Goal: Task Accomplishment & Management: Use online tool/utility

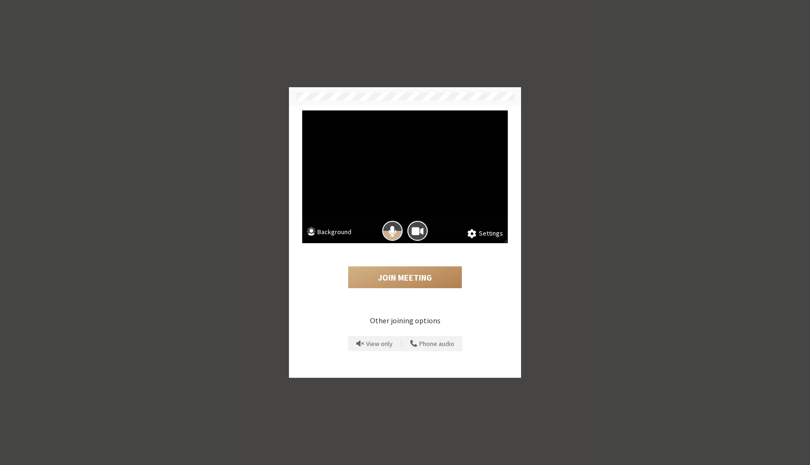
click at [325, 227] on button "Background" at bounding box center [329, 233] width 45 height 12
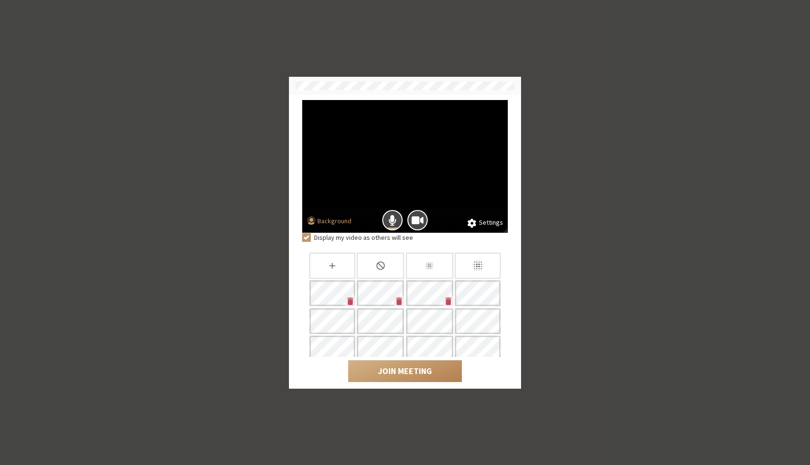
click at [471, 261] on icon "Blur background" at bounding box center [477, 265] width 13 height 13
click at [428, 259] on div "Slightly blur background" at bounding box center [429, 265] width 47 height 26
click at [416, 369] on button "Join Meeting" at bounding box center [405, 371] width 114 height 22
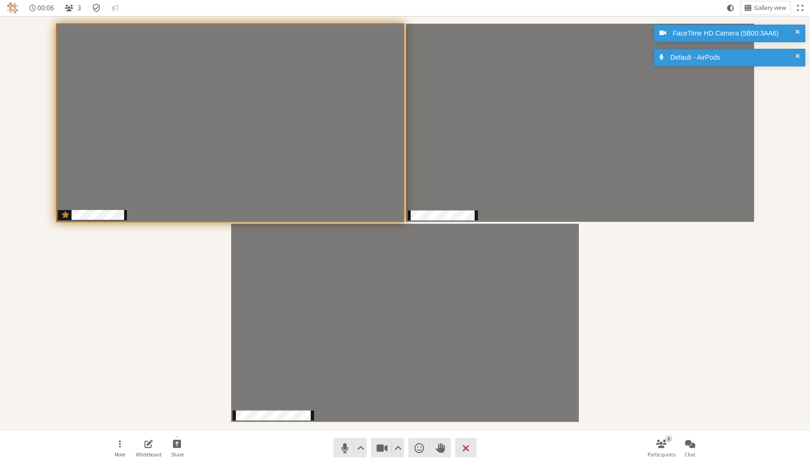
click at [624, 306] on div "Participants" at bounding box center [405, 223] width 797 height 400
click at [799, 33] on span at bounding box center [797, 33] width 4 height 10
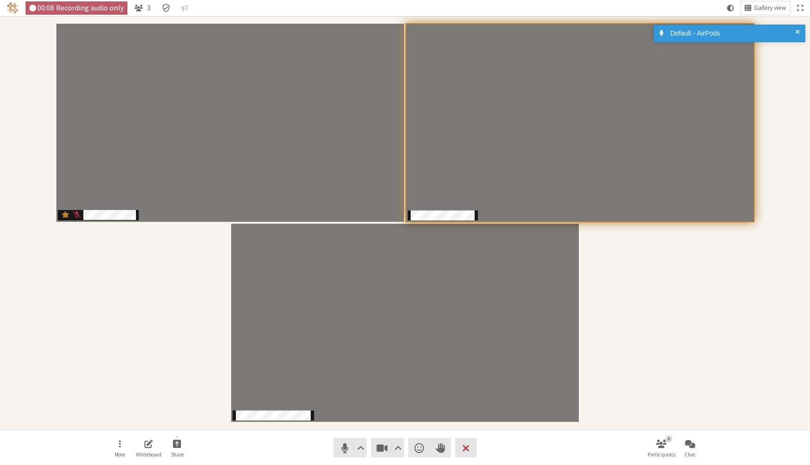
click at [797, 28] on span at bounding box center [797, 33] width 4 height 10
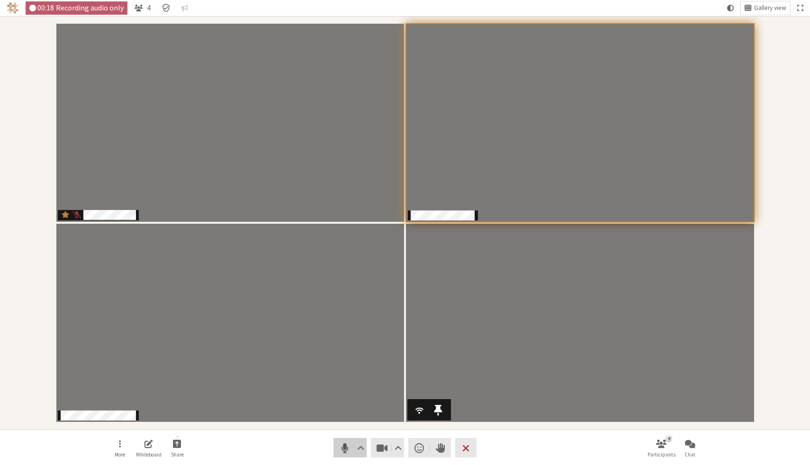
click at [341, 444] on span "Mute (⌘+Shift+A)" at bounding box center [344, 447] width 13 height 13
click at [312, 432] on nav "More Whiteboard Share Audio Video Send a reaction Raise hand Leave 4 Participan…" at bounding box center [405, 448] width 597 height 36
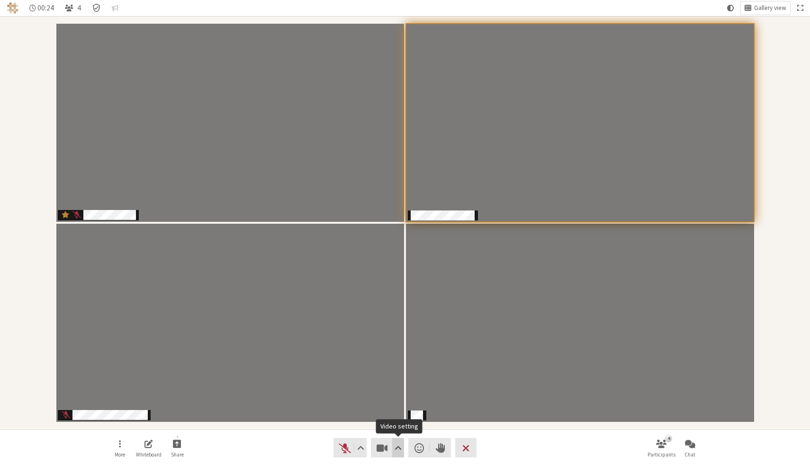
click at [402, 448] on button "Video setting" at bounding box center [398, 447] width 12 height 19
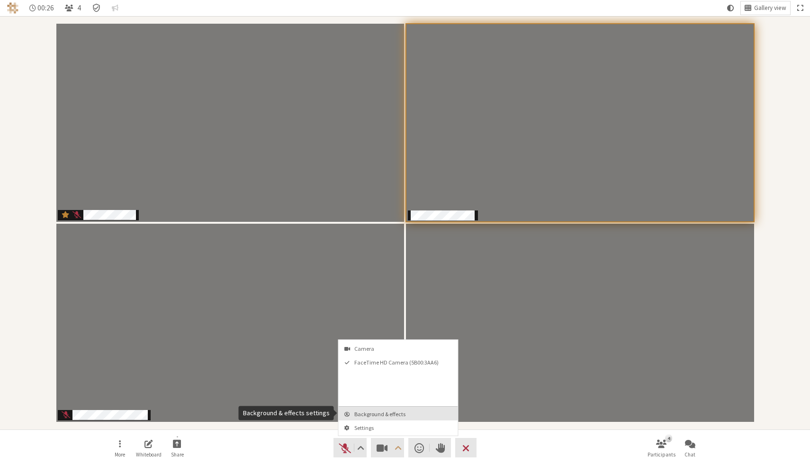
click at [393, 415] on span "Background & effects" at bounding box center [403, 414] width 99 height 6
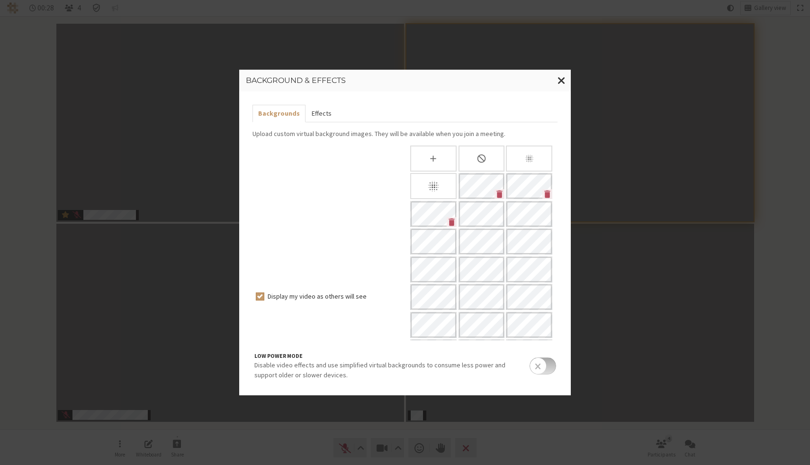
click at [316, 117] on button "Effects" at bounding box center [320, 114] width 31 height 18
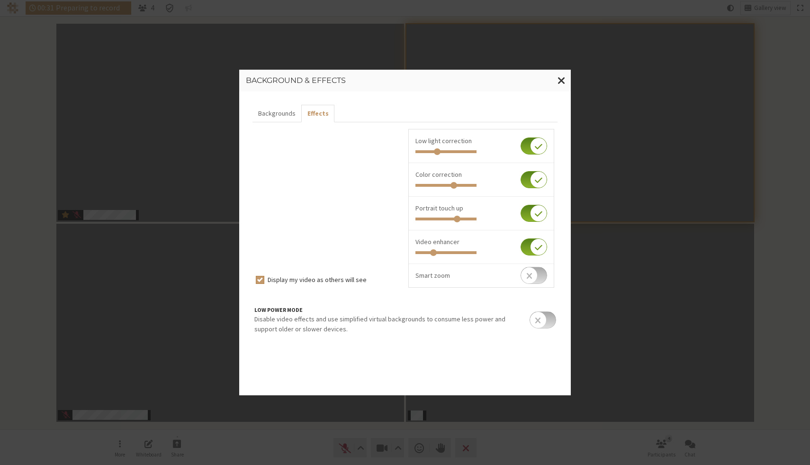
type input "0.34"
drag, startPoint x: 448, startPoint y: 152, endPoint x: 437, endPoint y: 153, distance: 10.9
click at [437, 153] on input "range" at bounding box center [445, 151] width 61 height 3
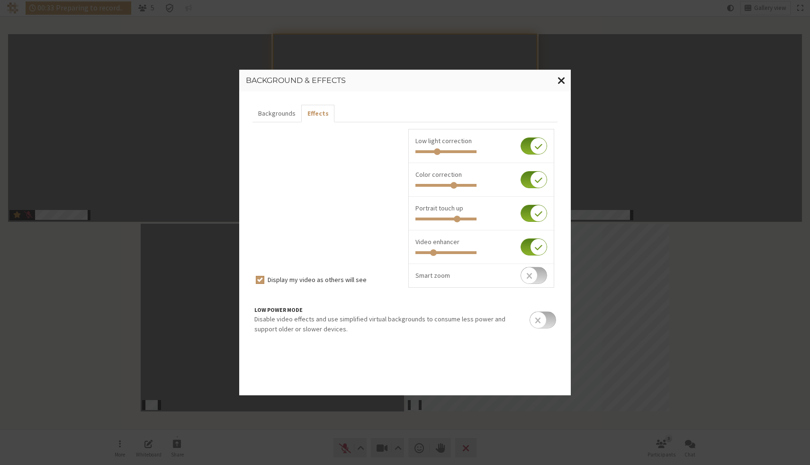
click at [563, 78] on span "Close modal" at bounding box center [561, 80] width 8 height 12
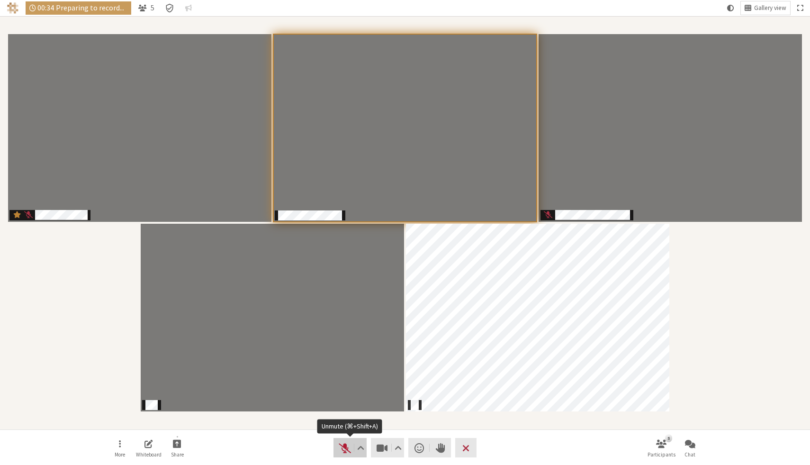
click at [339, 448] on span "Unmute (⌘+Shift+A)" at bounding box center [344, 447] width 13 height 13
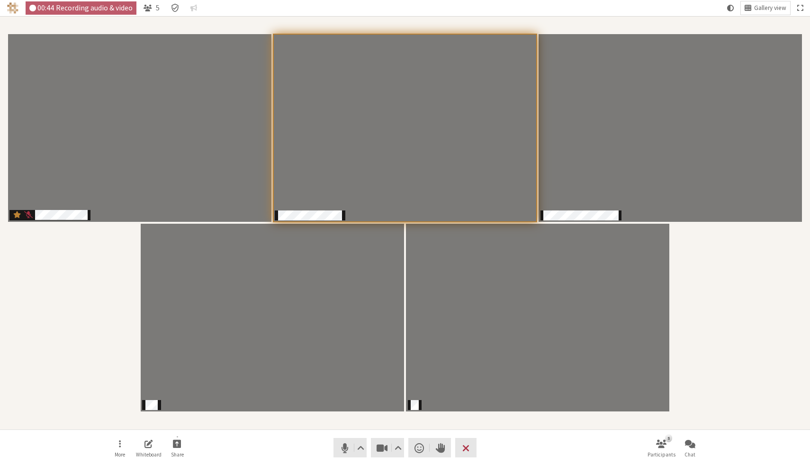
click at [309, 444] on nav "More Whiteboard Share Audio Video Send a reaction Raise hand Leave 5 Participan…" at bounding box center [405, 448] width 597 height 36
click at [497, 429] on div "More Whiteboard Share Audio Video Send a reaction Raise hand Leave 5 Participan…" at bounding box center [405, 447] width 810 height 36
click at [201, 437] on nav "More Whiteboard Share Audio Video Send a reaction Raise hand Leave 5 Participan…" at bounding box center [405, 448] width 597 height 36
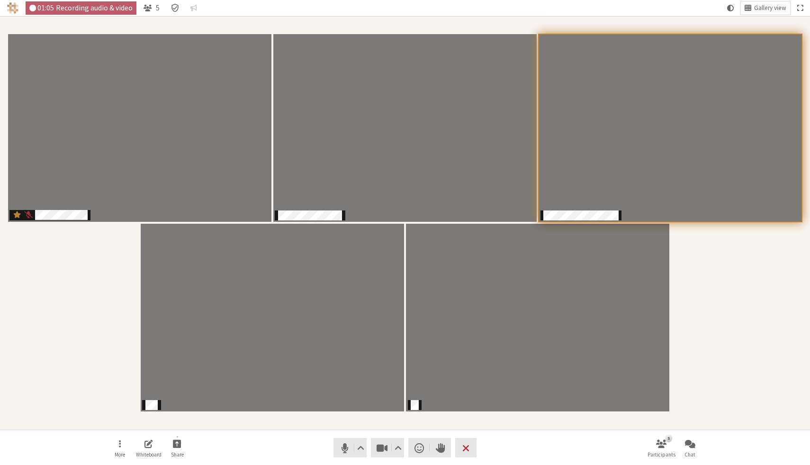
click at [270, 432] on nav "More Whiteboard Share Audio Video Send a reaction Raise hand Leave 5 Participan…" at bounding box center [405, 448] width 597 height 36
click at [696, 316] on div "Participants" at bounding box center [405, 223] width 797 height 400
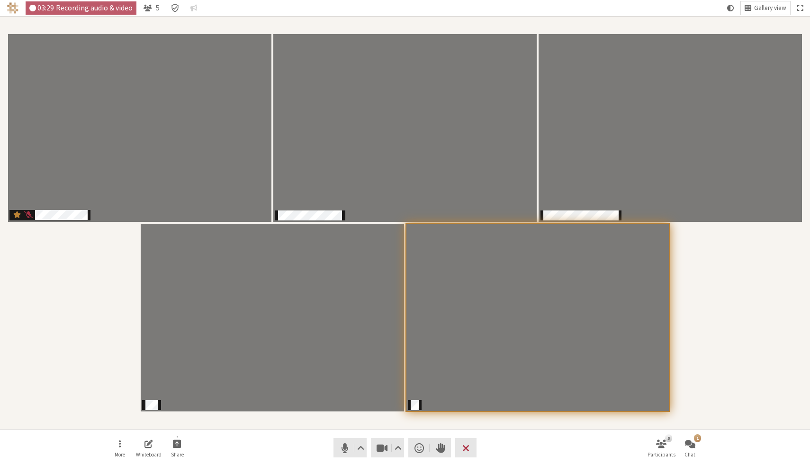
click at [743, 354] on div "Participants" at bounding box center [405, 223] width 797 height 400
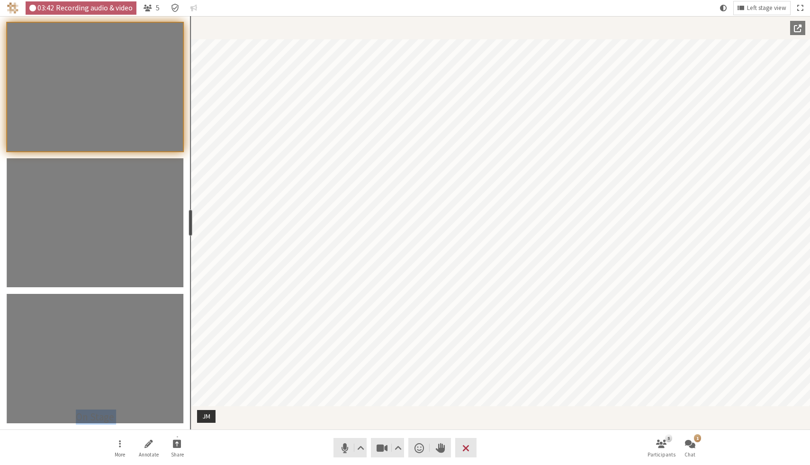
drag, startPoint x: 96, startPoint y: 216, endPoint x: 188, endPoint y: 219, distance: 92.9
click at [188, 219] on div "resize" at bounding box center [190, 222] width 4 height 27
click at [263, 458] on nav "More Annotate Share Audio Video Send a reaction Raise hand Leave 5 Participants…" at bounding box center [405, 448] width 597 height 36
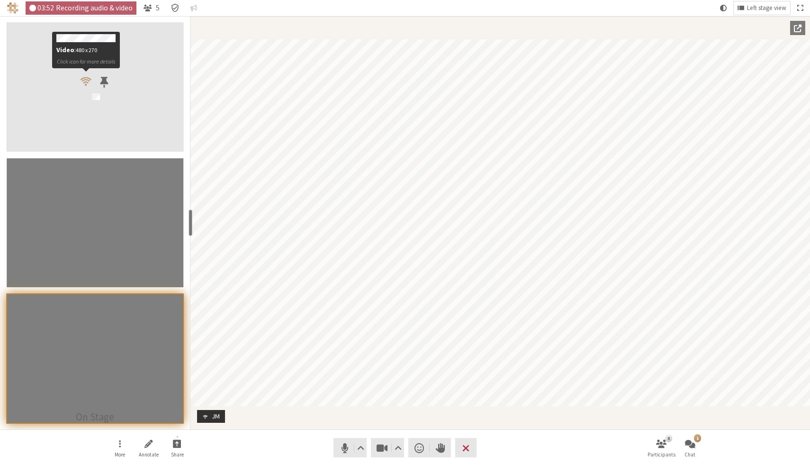
click at [86, 78] on span "Participants" at bounding box center [86, 81] width 11 height 12
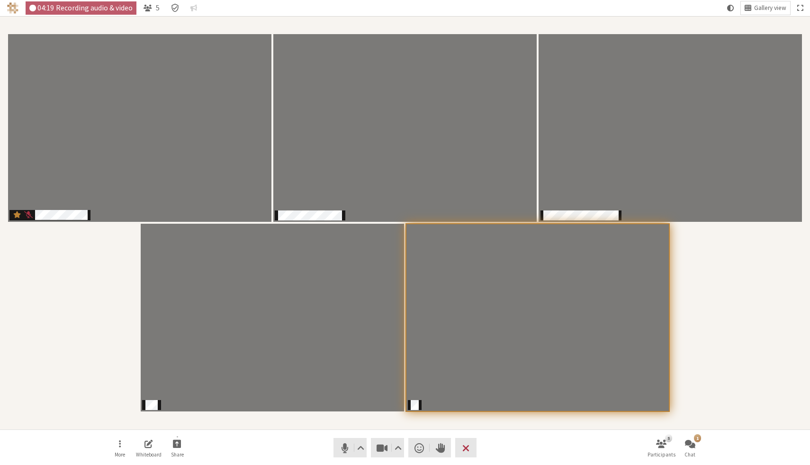
click at [727, 329] on div "Participants" at bounding box center [405, 223] width 797 height 400
click at [422, 396] on span "Participants" at bounding box center [419, 399] width 11 height 12
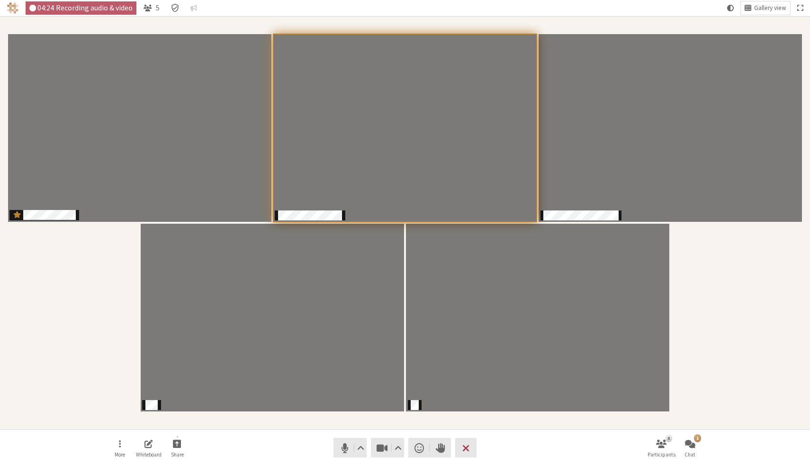
click at [782, 289] on div "Participants" at bounding box center [405, 223] width 797 height 400
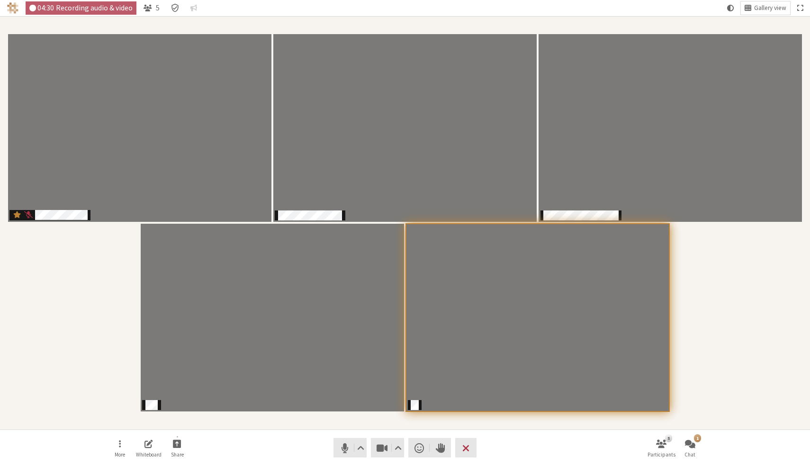
click at [746, 274] on div "Participants" at bounding box center [405, 223] width 797 height 400
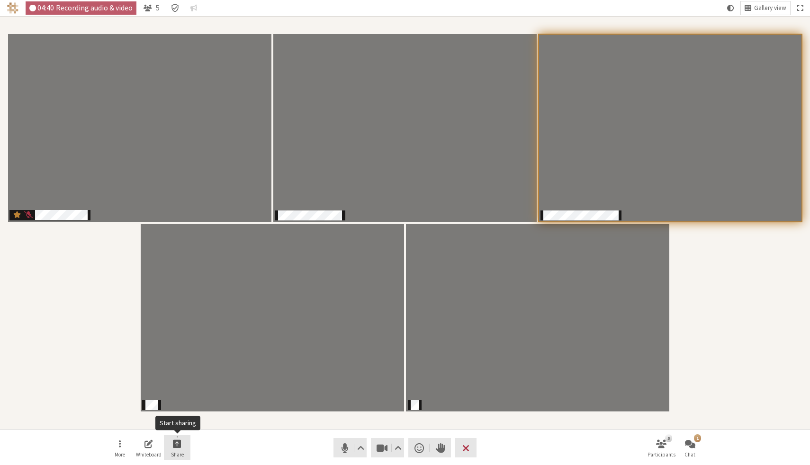
click at [182, 443] on button "Share" at bounding box center [177, 448] width 27 height 26
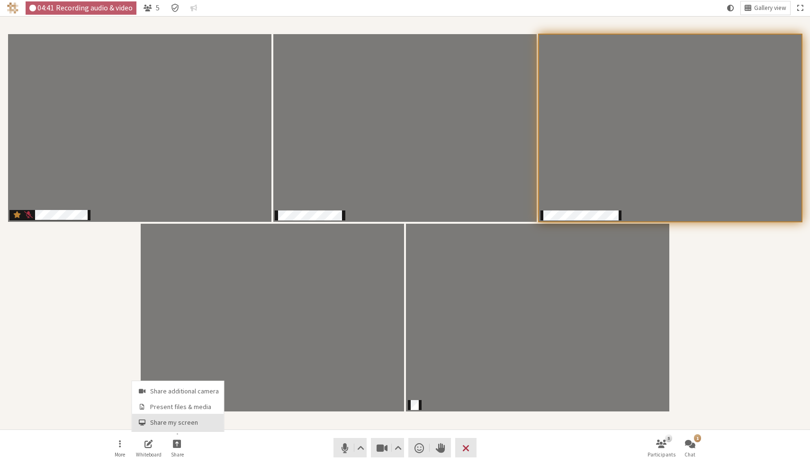
click at [197, 424] on span "Share my screen" at bounding box center [184, 422] width 69 height 7
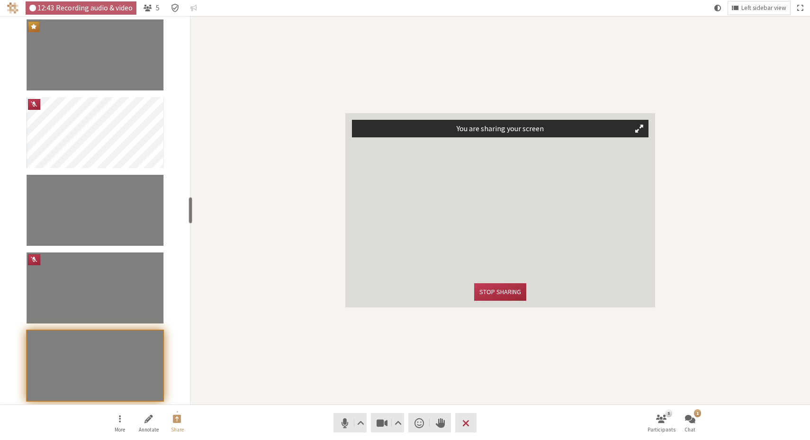
click at [639, 126] on span "Participant" at bounding box center [639, 128] width 8 height 9
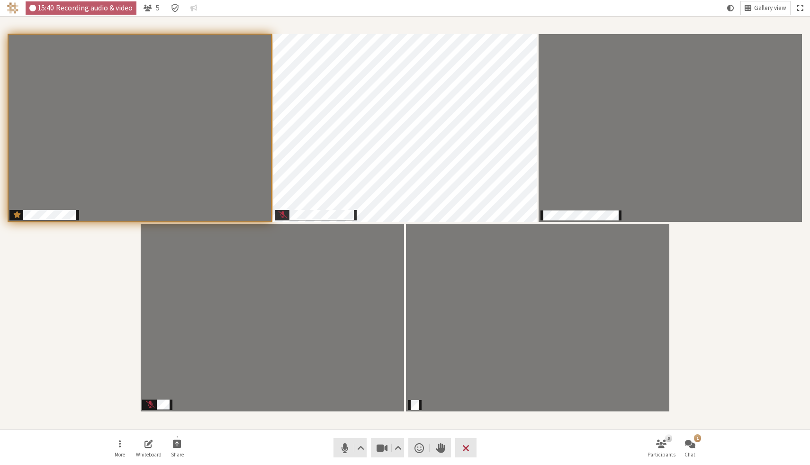
click at [799, 5] on span "Fullscreen" at bounding box center [800, 8] width 6 height 9
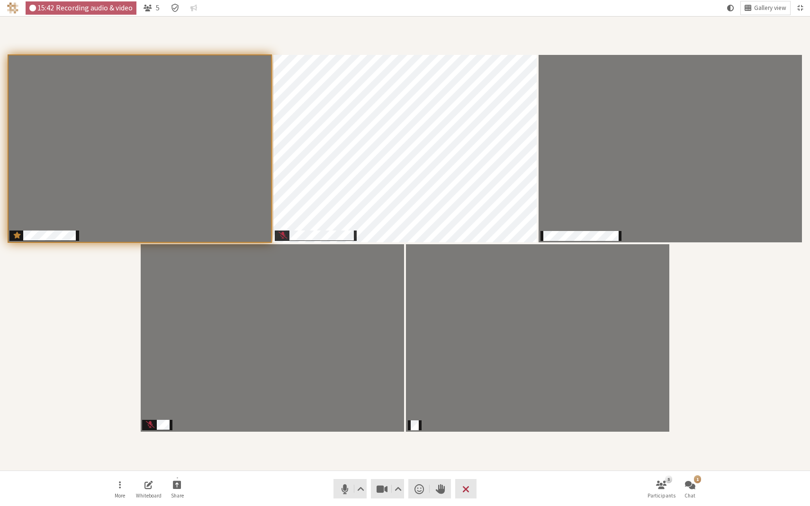
click at [779, 298] on div "Participants" at bounding box center [405, 243] width 797 height 441
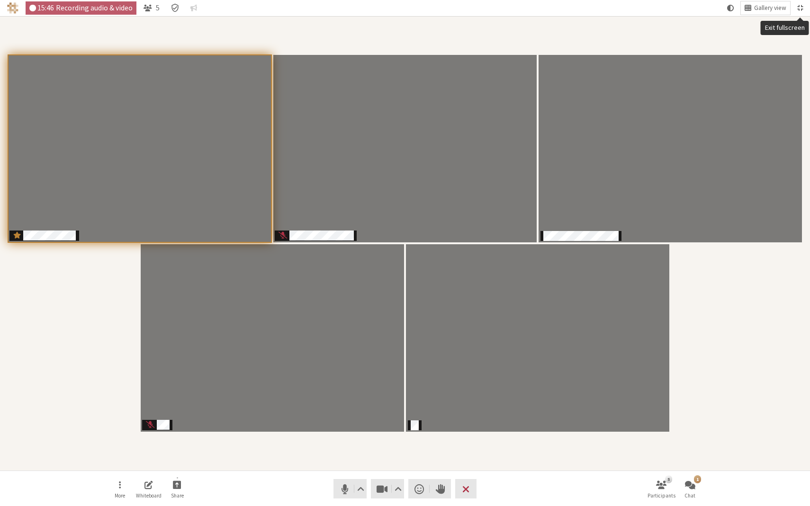
click at [800, 10] on span "Exit fullscreen" at bounding box center [800, 8] width 6 height 9
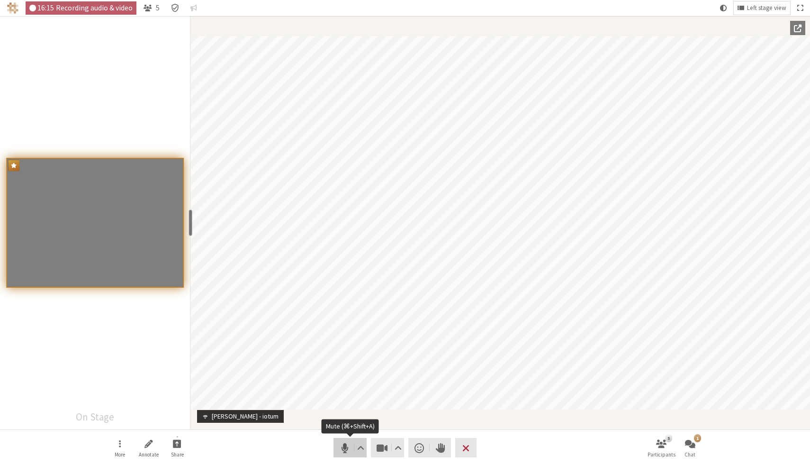
click at [345, 444] on span "Mute (⌘+Shift+A)" at bounding box center [344, 447] width 13 height 13
click at [340, 443] on span "Unmute (⌘+Shift+A)" at bounding box center [344, 447] width 13 height 13
click at [343, 443] on span "Mute (⌘+Shift+A)" at bounding box center [344, 447] width 13 height 13
click at [342, 443] on span "Unmute (⌘+Shift+A)" at bounding box center [344, 447] width 13 height 13
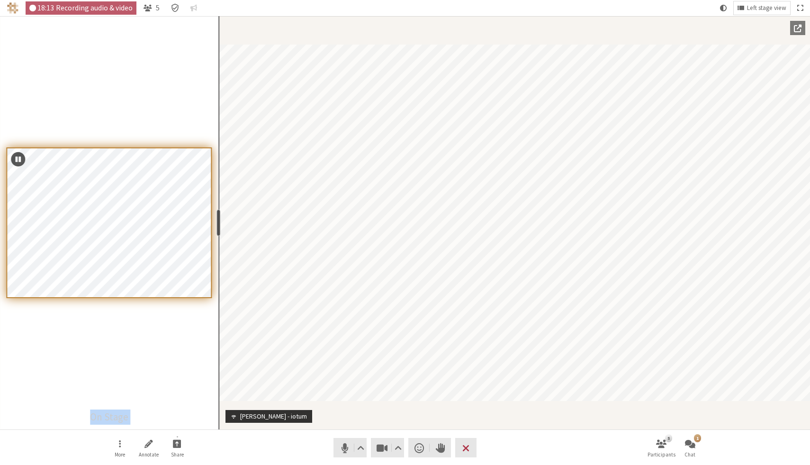
drag, startPoint x: 192, startPoint y: 218, endPoint x: 217, endPoint y: 218, distance: 25.1
click at [217, 218] on div "resize" at bounding box center [219, 222] width 4 height 27
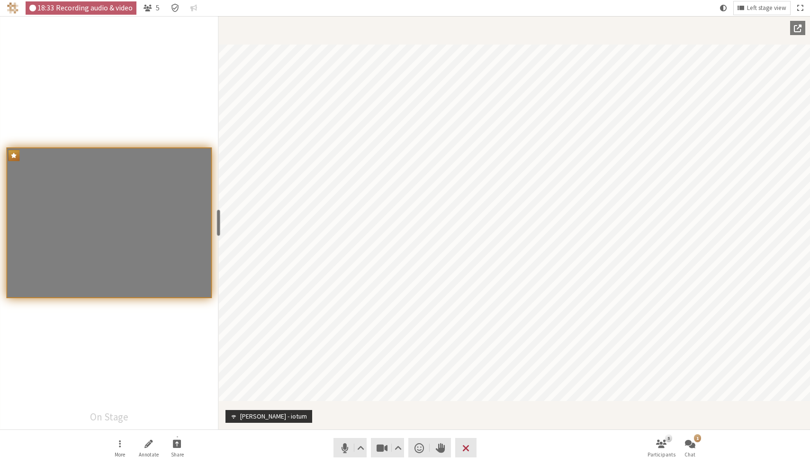
click at [190, 410] on div "Participants" at bounding box center [109, 222] width 218 height 413
click at [117, 416] on div "Participants" at bounding box center [109, 222] width 218 height 413
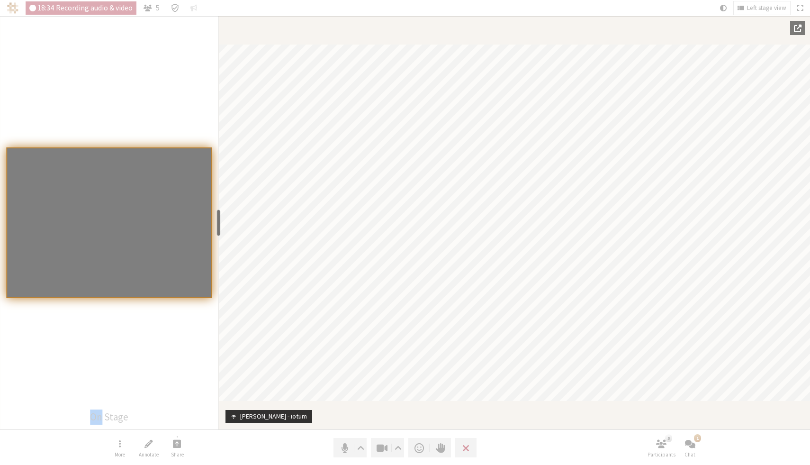
click at [117, 416] on div "Participants" at bounding box center [109, 222] width 218 height 413
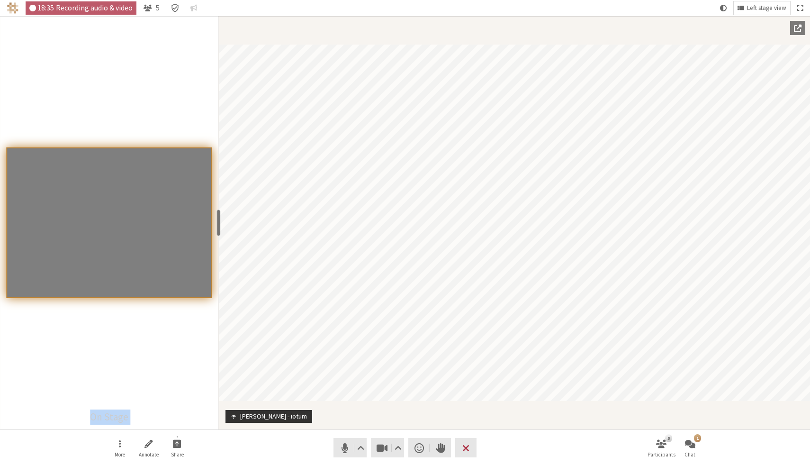
click at [117, 416] on div "Participants" at bounding box center [109, 222] width 218 height 413
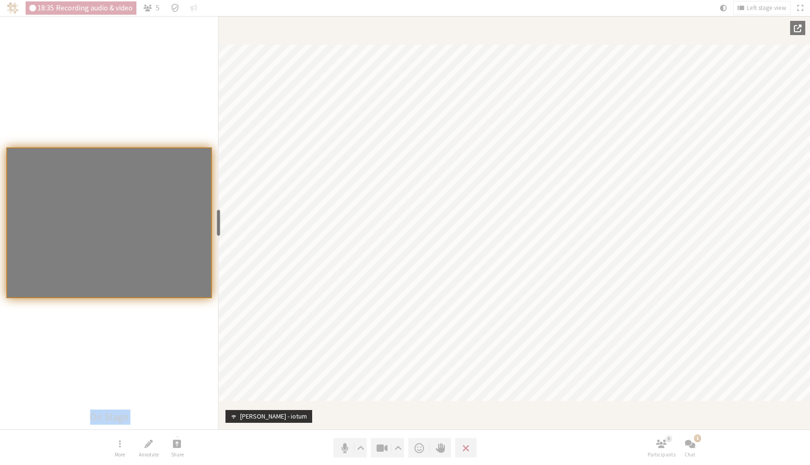
click at [117, 415] on div "Participants" at bounding box center [109, 222] width 218 height 413
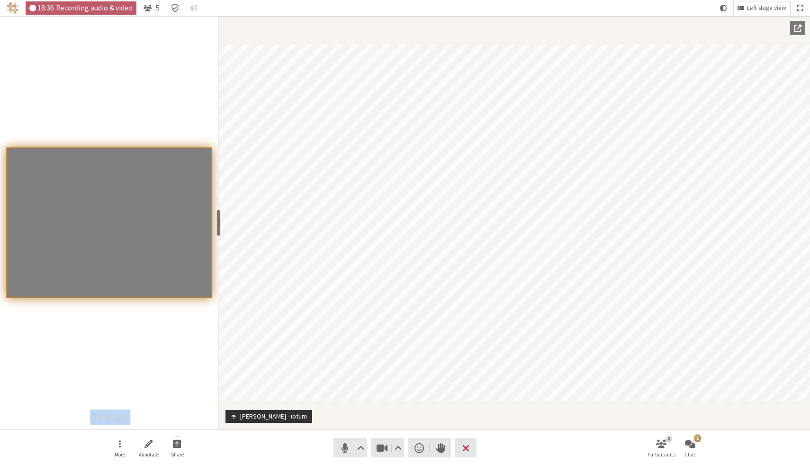
click at [117, 415] on div "Participants" at bounding box center [109, 222] width 218 height 413
click at [136, 417] on div "Participants" at bounding box center [109, 222] width 218 height 413
click at [186, 370] on div "Participants" at bounding box center [109, 222] width 218 height 413
click at [343, 450] on span "Mute (⌘+Shift+A)" at bounding box center [344, 447] width 13 height 13
click at [344, 441] on span "Unmute (⌘+Shift+A)" at bounding box center [344, 447] width 13 height 13
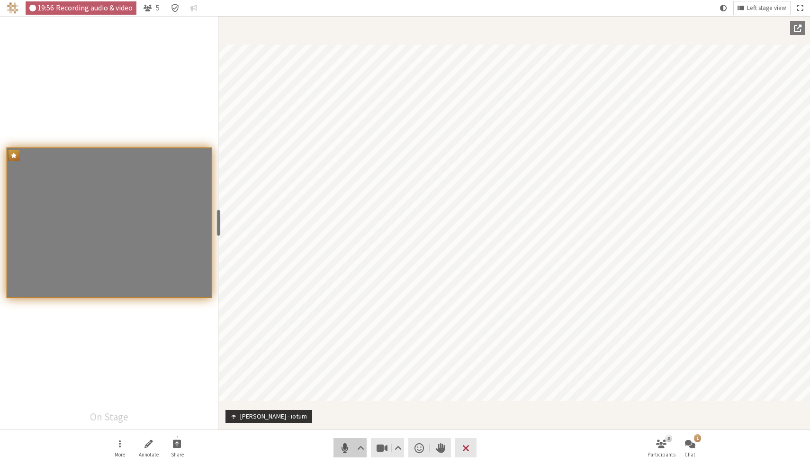
click at [344, 441] on span "Mute (⌘+Shift+A)" at bounding box center [344, 447] width 13 height 13
click at [343, 447] on span "Unmute (⌘+Shift+A)" at bounding box center [344, 447] width 13 height 13
click at [162, 118] on div "Participants" at bounding box center [109, 222] width 218 height 413
click at [117, 55] on div "Participants" at bounding box center [109, 222] width 218 height 413
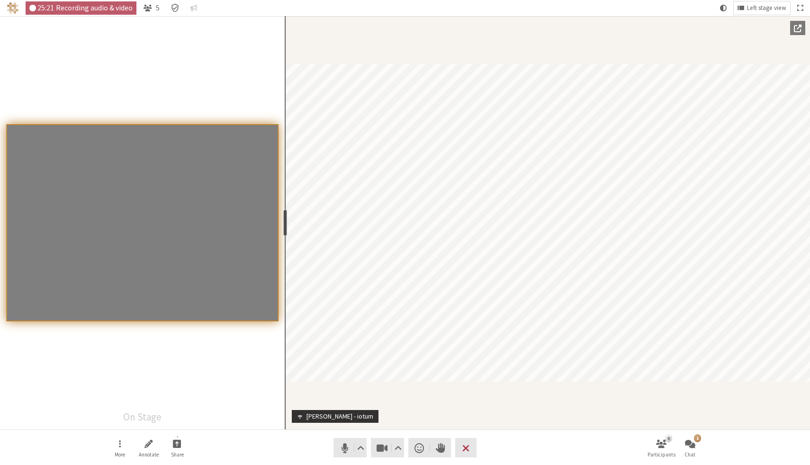
drag, startPoint x: 219, startPoint y: 218, endPoint x: 282, endPoint y: 219, distance: 63.0
click at [283, 219] on div "resize" at bounding box center [285, 222] width 4 height 27
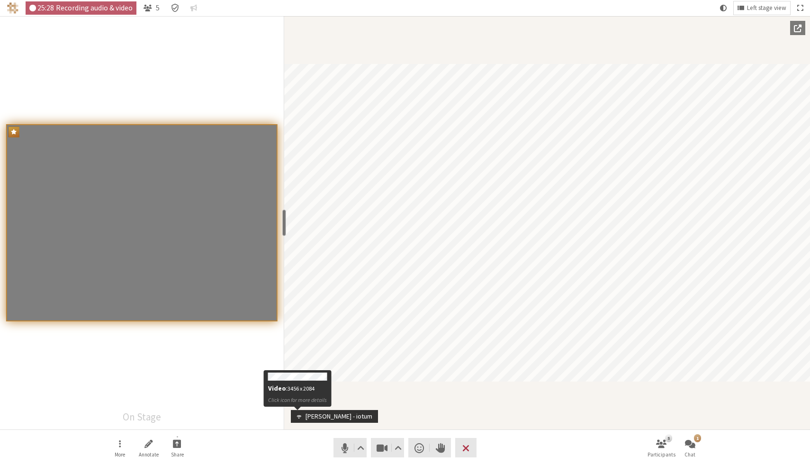
click at [297, 414] on span "Participant" at bounding box center [297, 416] width 9 height 7
click at [473, 410] on div "Participant" at bounding box center [547, 222] width 526 height 413
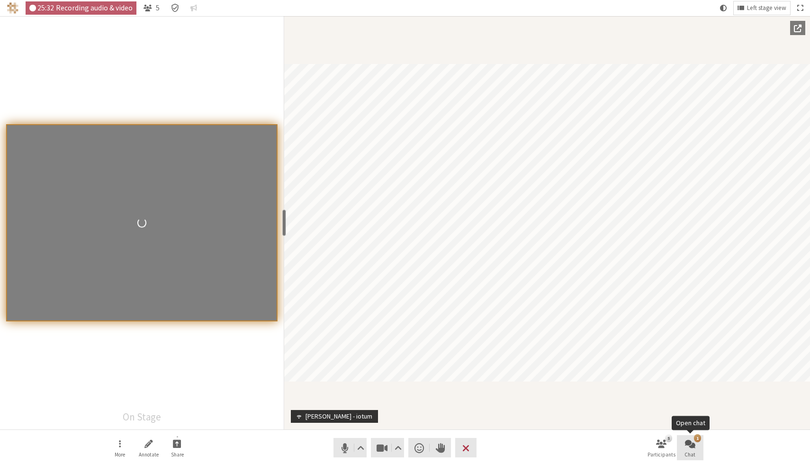
click at [686, 449] on button "1 Chat" at bounding box center [690, 448] width 27 height 26
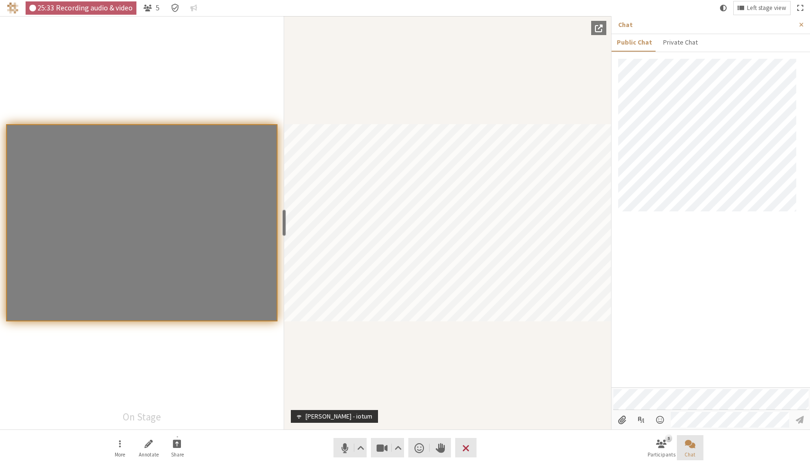
click at [686, 449] on button "Chat" at bounding box center [690, 448] width 27 height 26
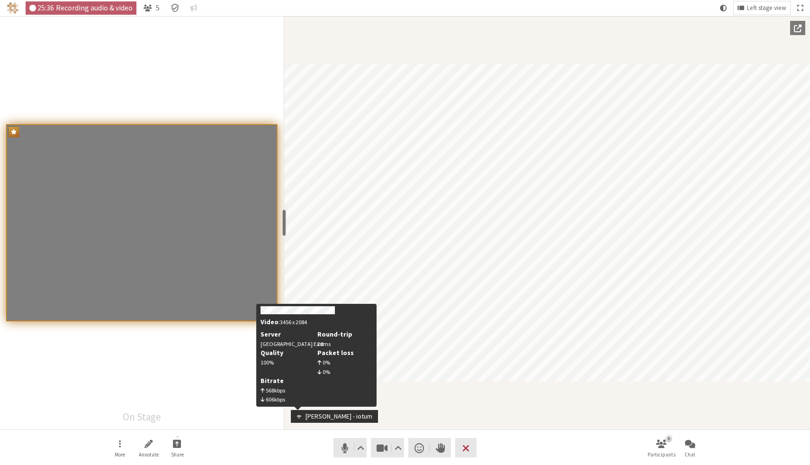
click at [298, 415] on span "Participant" at bounding box center [297, 416] width 9 height 7
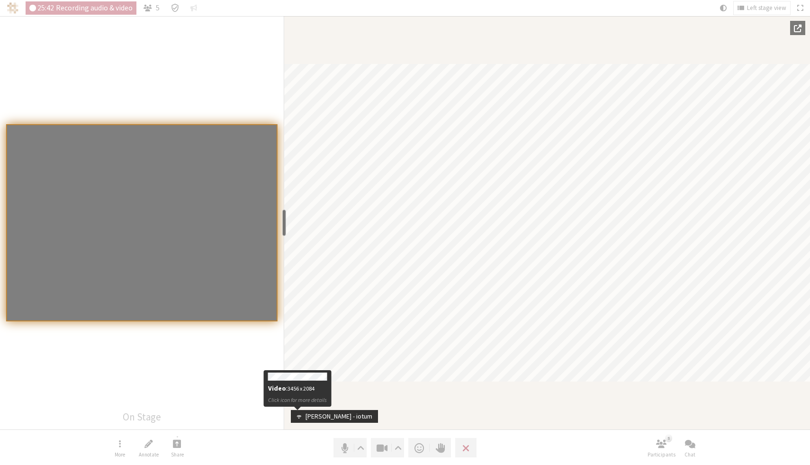
click at [299, 415] on span "Participant" at bounding box center [297, 416] width 9 height 7
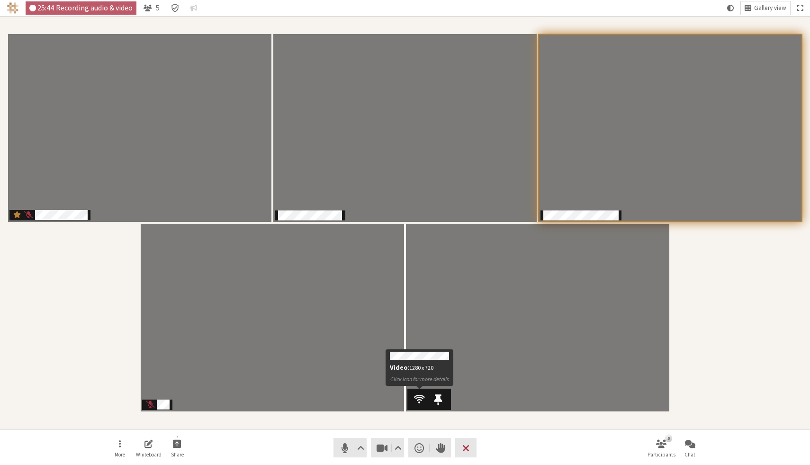
click at [418, 396] on span "Participants" at bounding box center [419, 399] width 11 height 12
click at [789, 302] on div "Participants" at bounding box center [405, 223] width 797 height 400
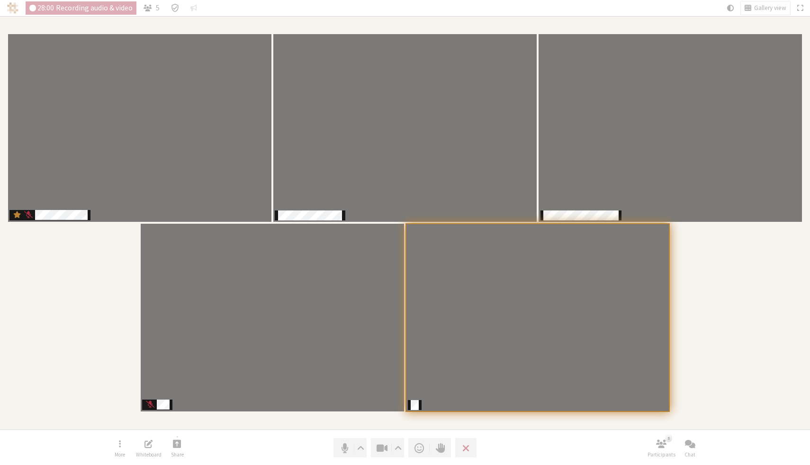
click at [788, 302] on div "Participants" at bounding box center [405, 223] width 797 height 400
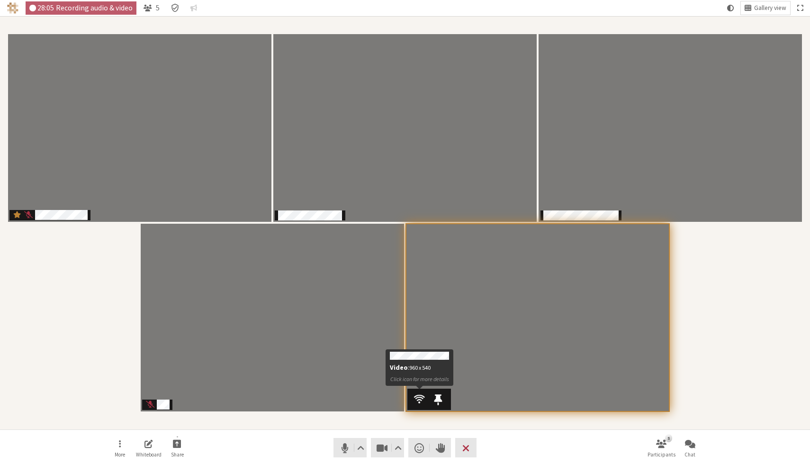
click at [417, 399] on span "Participants" at bounding box center [419, 399] width 11 height 12
click at [526, 449] on nav "More Whiteboard Share Audio Video Send a reaction Raise hand Leave 5 Participan…" at bounding box center [405, 448] width 597 height 36
click at [116, 441] on button "More" at bounding box center [120, 448] width 27 height 26
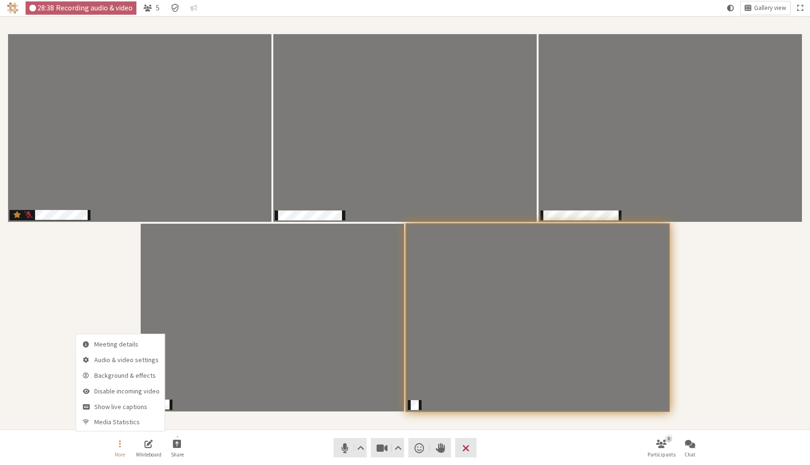
click at [68, 352] on div "Participants" at bounding box center [405, 223] width 797 height 400
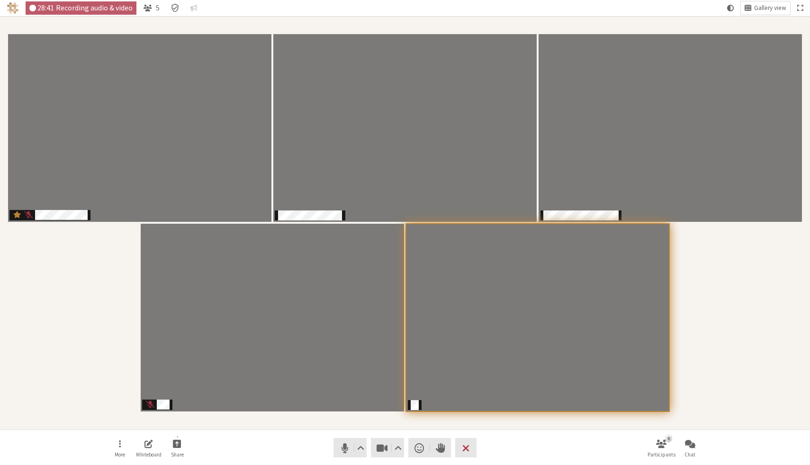
click at [574, 435] on nav "More Whiteboard Share Audio Video Send a reaction Raise hand Leave 5 Participan…" at bounding box center [405, 448] width 597 height 36
click at [526, 431] on nav "More Whiteboard Share Audio Video Send a reaction Raise hand Leave 5 Participan…" at bounding box center [405, 448] width 597 height 36
click at [718, 338] on div "Participants" at bounding box center [405, 223] width 797 height 400
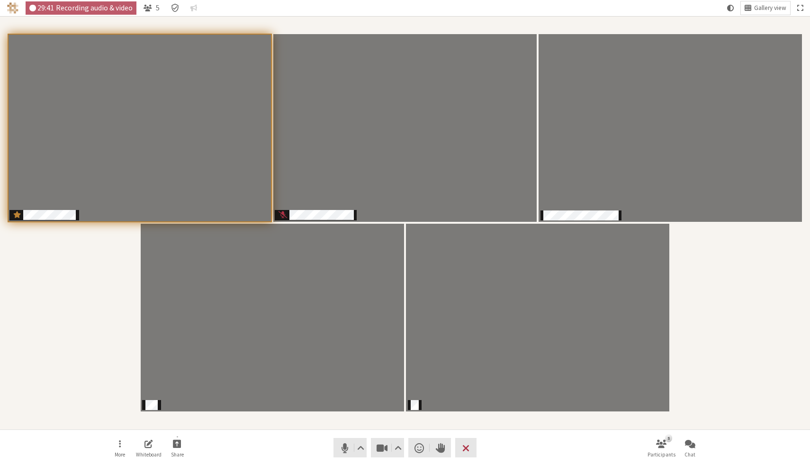
click at [350, 431] on nav "More Whiteboard Share Audio Video Send a reaction Raise hand Leave 5 Participan…" at bounding box center [405, 448] width 597 height 36
click at [752, 336] on div "Participants" at bounding box center [405, 223] width 797 height 400
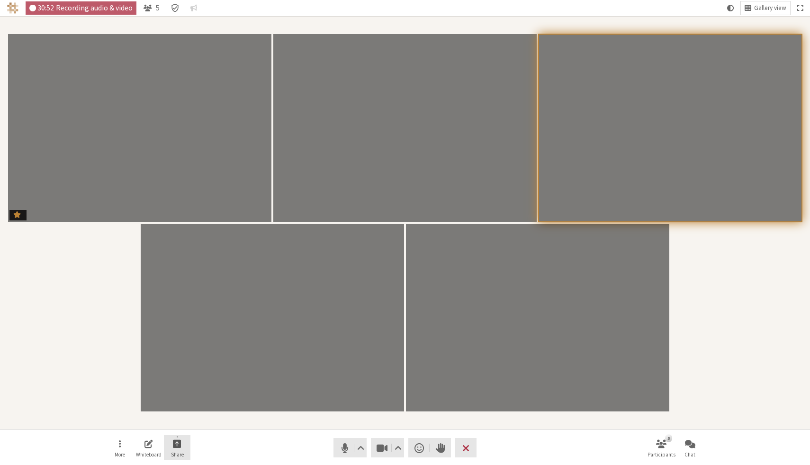
click at [174, 445] on span "Start sharing" at bounding box center [177, 443] width 9 height 11
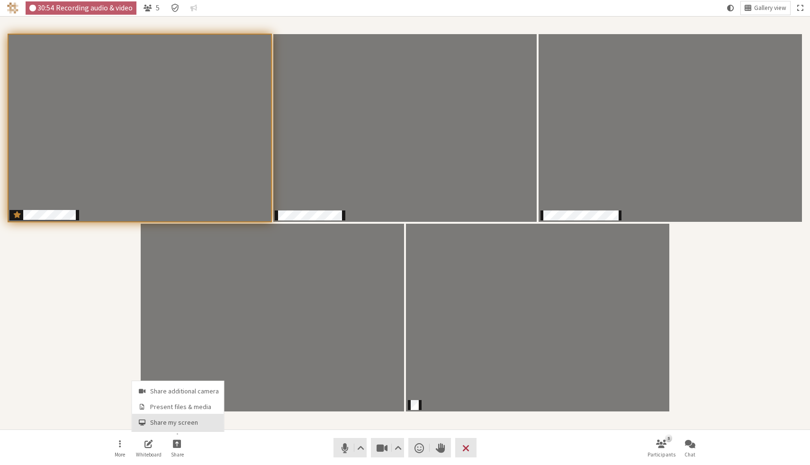
click at [185, 426] on button "Share my screen" at bounding box center [178, 421] width 92 height 17
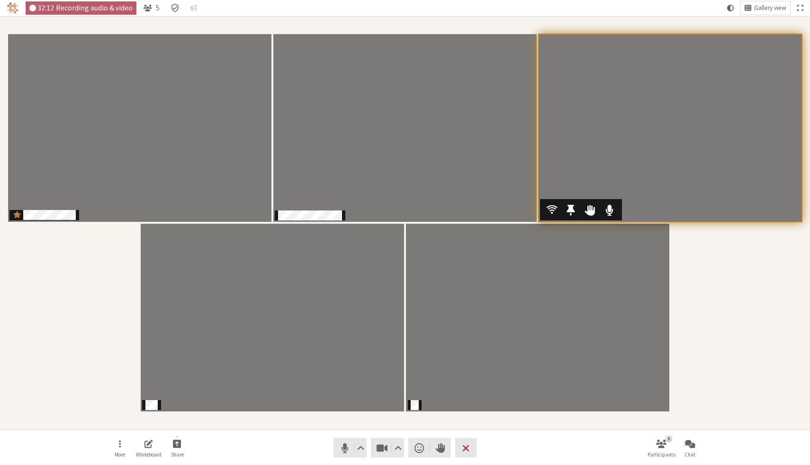
click at [747, 221] on video "Participants" at bounding box center [669, 128] width 263 height 188
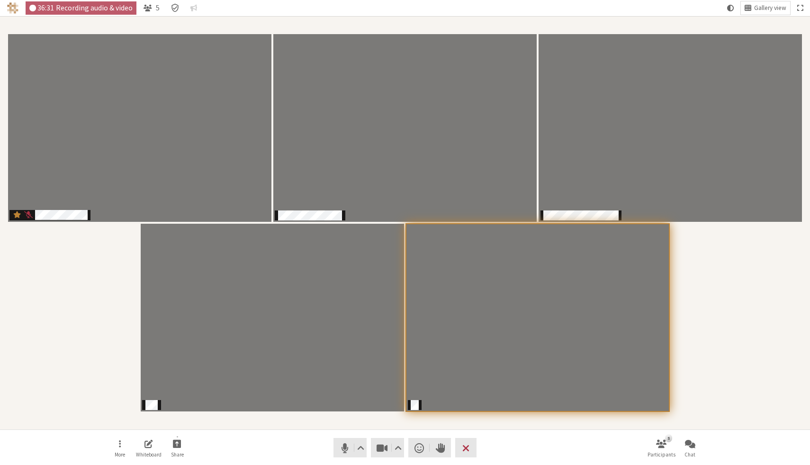
click at [776, 392] on div "Participants" at bounding box center [405, 223] width 797 height 400
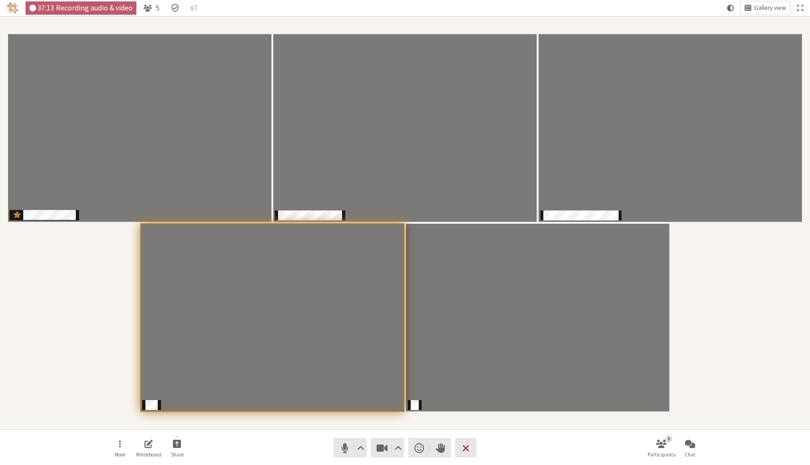
click at [116, 358] on div "Participants" at bounding box center [405, 223] width 797 height 400
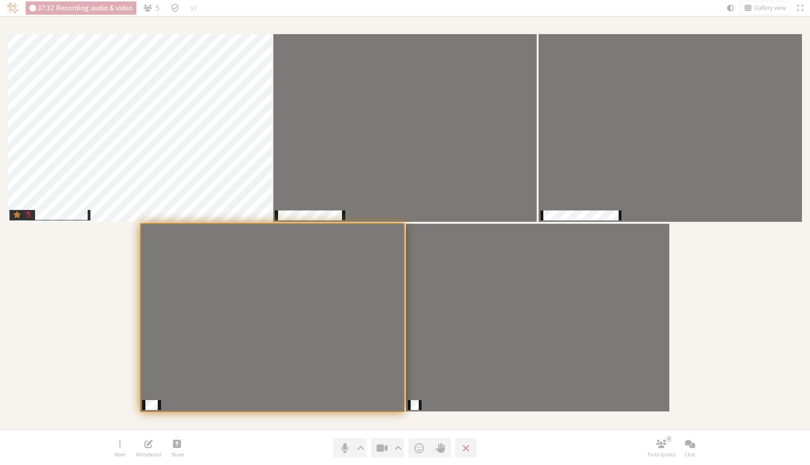
click at [108, 352] on div "Participants" at bounding box center [405, 223] width 797 height 400
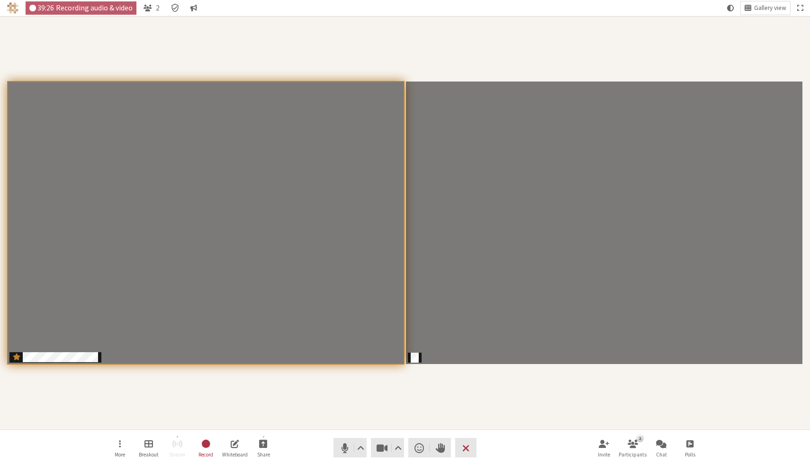
click at [359, 63] on div "Participants" at bounding box center [405, 223] width 797 height 400
click at [497, 406] on div "Participants" at bounding box center [405, 223] width 797 height 400
click at [400, 404] on div "Participants" at bounding box center [405, 223] width 797 height 400
